Goal: Transaction & Acquisition: Purchase product/service

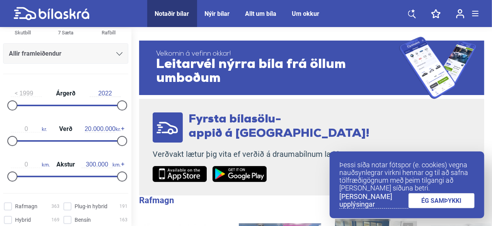
scroll to position [93, 0]
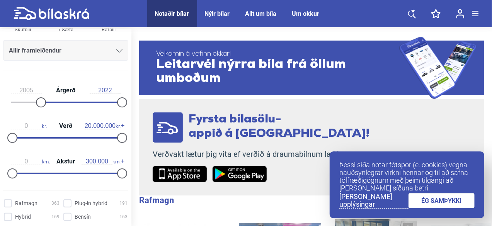
click at [39, 102] on div at bounding box center [79, 103] width 81 height 2
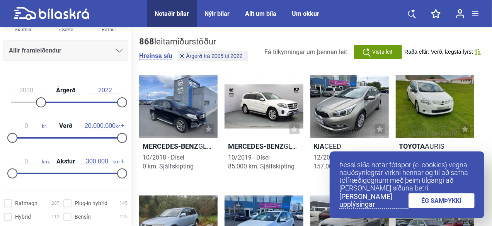
click at [59, 102] on div at bounding box center [79, 103] width 81 height 2
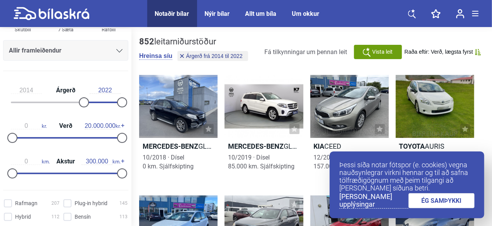
click at [82, 102] on div at bounding box center [101, 103] width 38 height 2
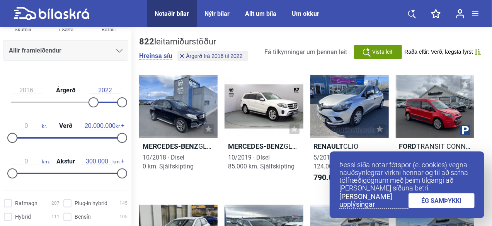
click at [92, 102] on div at bounding box center [106, 103] width 29 height 2
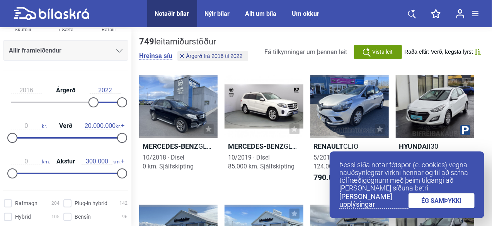
click at [96, 102] on div at bounding box center [93, 102] width 10 height 10
type input "2018"
click at [101, 102] on div at bounding box center [106, 103] width 29 height 2
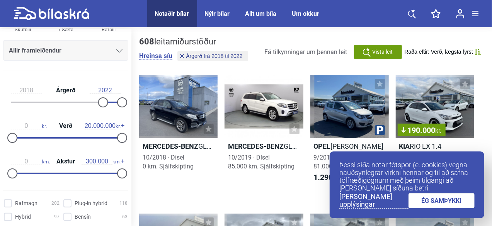
click at [451, 207] on link "ÉG SAMÞYKKI" at bounding box center [441, 200] width 66 height 15
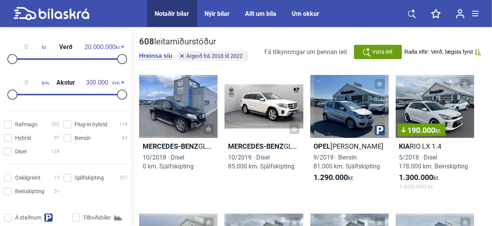
scroll to position [175, 0]
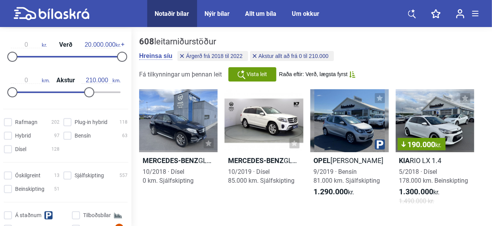
click at [85, 92] on div at bounding box center [49, 93] width 77 height 2
click at [66, 92] on div at bounding box center [40, 93] width 58 height 2
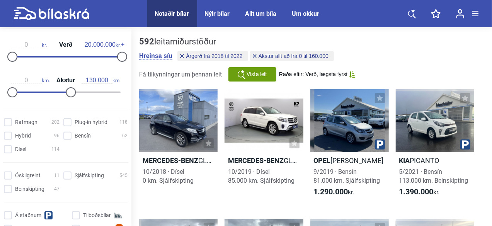
click at [58, 92] on div at bounding box center [40, 93] width 58 height 2
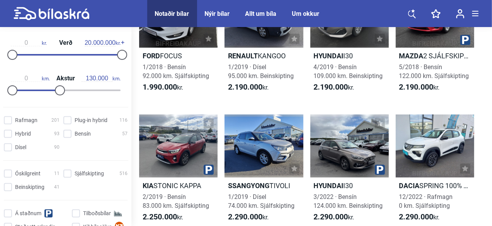
click at [93, 90] on div at bounding box center [66, 91] width 110 height 2
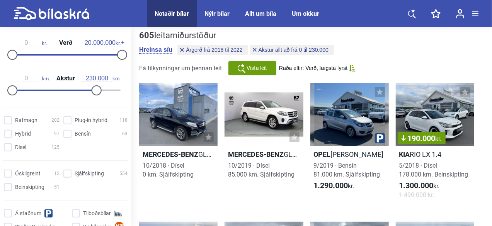
type input "190.000"
click at [80, 90] on div at bounding box center [46, 91] width 70 height 2
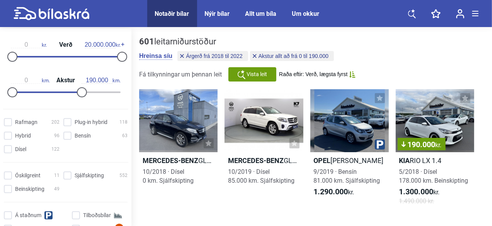
click at [66, 56] on div at bounding box center [66, 57] width 110 height 2
type input "10.400.000"
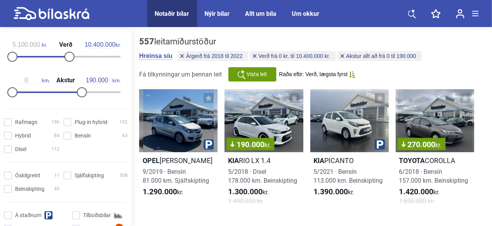
click at [38, 56] on div at bounding box center [39, 57] width 57 height 2
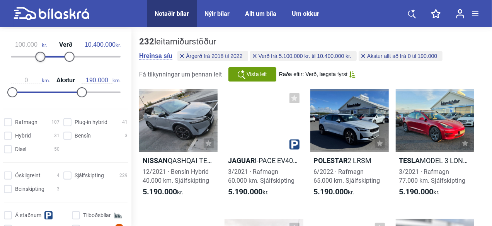
type input "0"
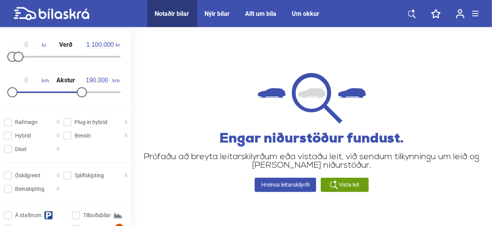
type input "1.000.000"
type input "200.000"
